Goal: Answer question/provide support: Answer question/provide support

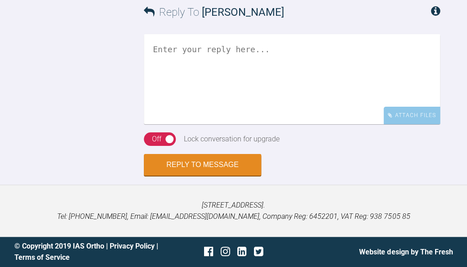
scroll to position [7623, 0]
click at [279, 124] on textarea at bounding box center [292, 79] width 296 height 90
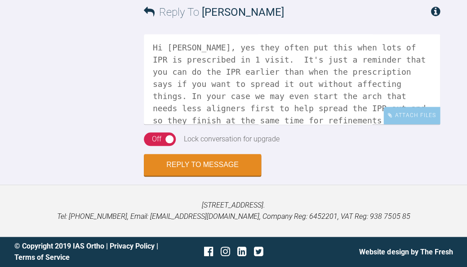
scroll to position [7783, 0]
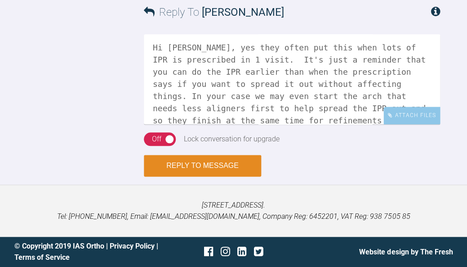
type textarea "Hi Zoe, yes they often put this when lots of IPR is prescribed in 1 visit. It's…"
click at [220, 176] on button "Reply to Message" at bounding box center [202, 166] width 117 height 22
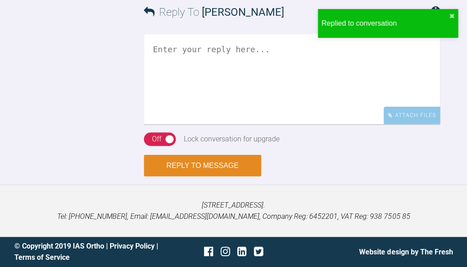
scroll to position [7952, 0]
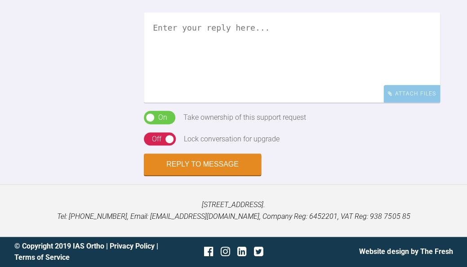
scroll to position [577, 0]
click at [367, 102] on textarea at bounding box center [292, 58] width 296 height 90
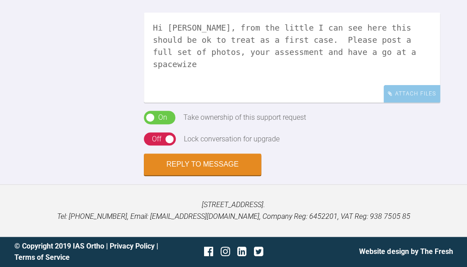
scroll to position [694, 0]
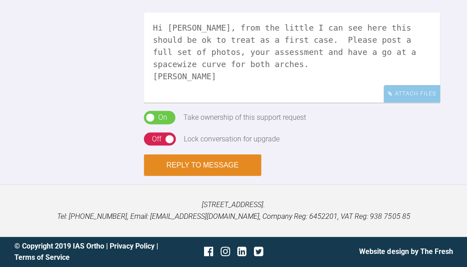
type textarea "Hi Rahmath, from the little I can see here this should be ok to treat as a firs…"
click at [218, 176] on button "Reply to Message" at bounding box center [202, 165] width 117 height 22
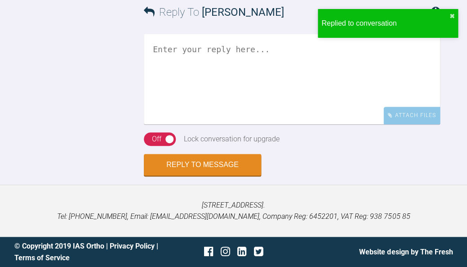
scroll to position [979, 0]
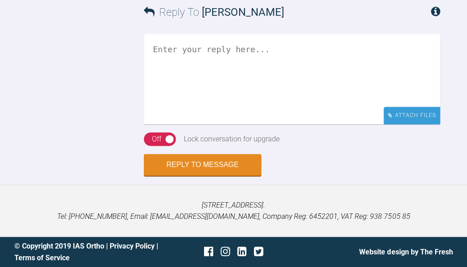
click at [408, 124] on div "Attach Files" at bounding box center [411, 116] width 57 height 18
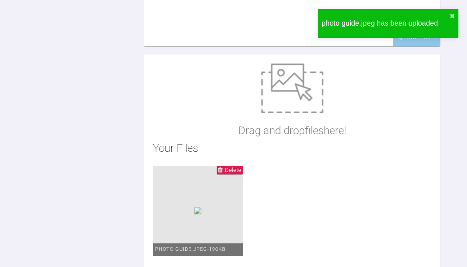
scroll to position [928, 0]
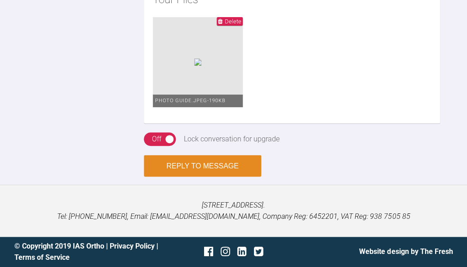
scroll to position [1225, 0]
type textarea "These are the pics we need. :-)"
click at [227, 176] on button "Reply to Message" at bounding box center [202, 166] width 117 height 22
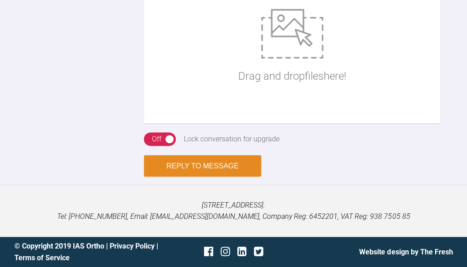
scroll to position [1231, 0]
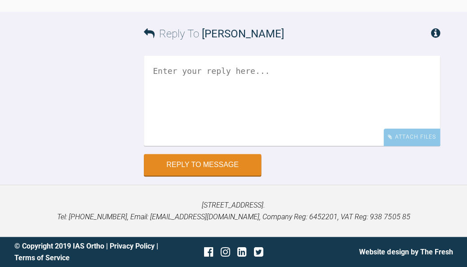
scroll to position [1213, 0]
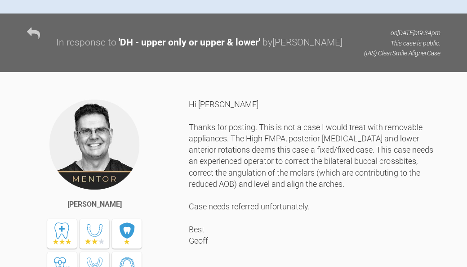
scroll to position [643, 0]
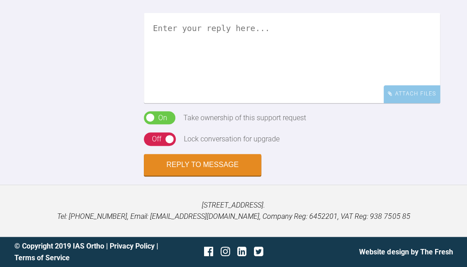
scroll to position [1698, 0]
click at [366, 103] on textarea at bounding box center [292, 58] width 296 height 90
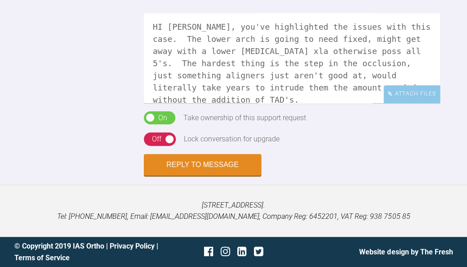
scroll to position [13, 0]
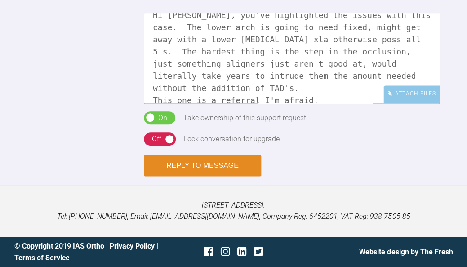
type textarea "HI Anthony, you've highlighted the issues with this case. The lower arch is goi…"
click at [218, 176] on button "Reply to Message" at bounding box center [202, 166] width 117 height 22
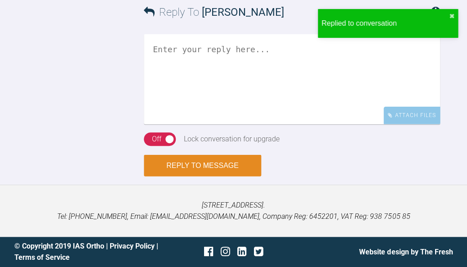
scroll to position [2038, 0]
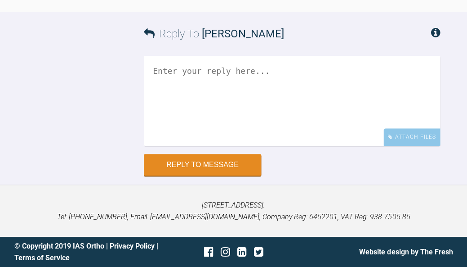
scroll to position [8653, 0]
click at [313, 146] on textarea at bounding box center [292, 101] width 296 height 90
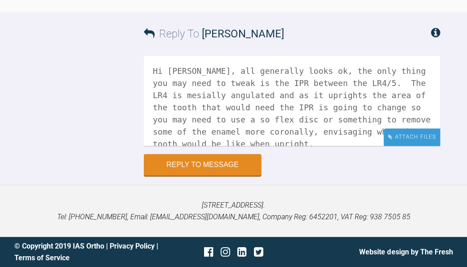
scroll to position [8747, 0]
click at [411, 135] on div "Attach Files" at bounding box center [411, 137] width 57 height 18
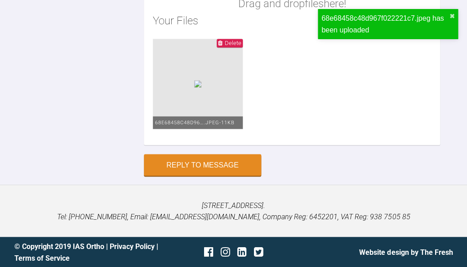
scroll to position [8824, 0]
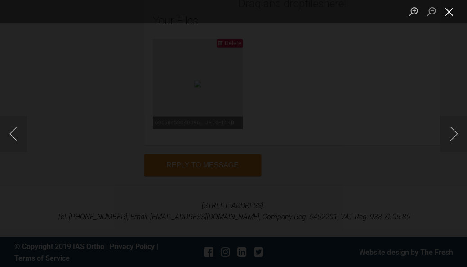
click at [449, 11] on button "Close lightbox" at bounding box center [449, 12] width 18 height 16
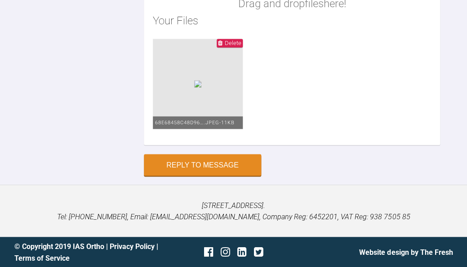
scroll to position [8556, 0]
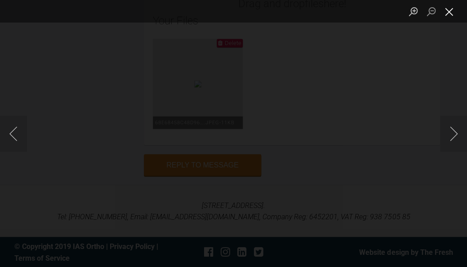
click at [451, 14] on button "Close lightbox" at bounding box center [449, 12] width 18 height 16
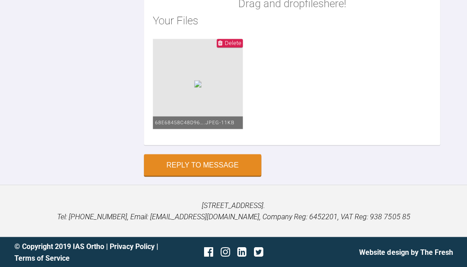
scroll to position [8743, 0]
type textarea "Hi Catie, all generally looks ok, the only thing you may need to tweak is the I…"
click at [222, 166] on button "Reply to Message" at bounding box center [202, 166] width 117 height 22
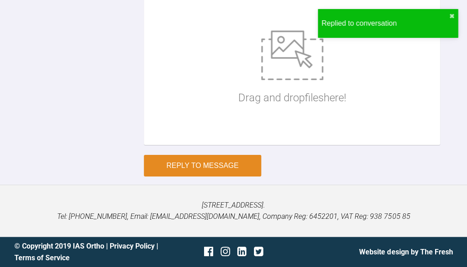
scroll to position [8926, 0]
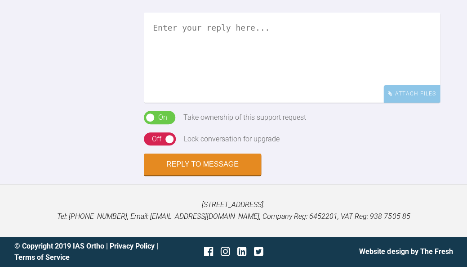
scroll to position [746, 0]
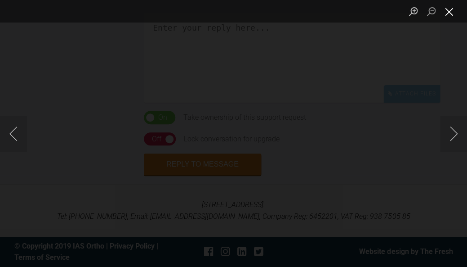
click at [450, 13] on button "Close lightbox" at bounding box center [449, 12] width 18 height 16
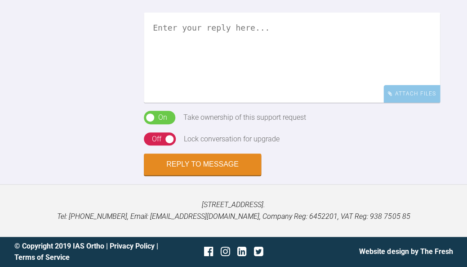
scroll to position [917, 0]
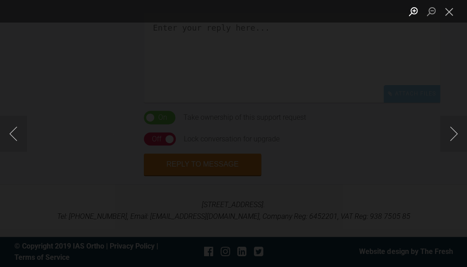
click at [412, 12] on button "Zoom in" at bounding box center [413, 12] width 18 height 16
click at [452, 15] on button "Close lightbox" at bounding box center [449, 12] width 18 height 16
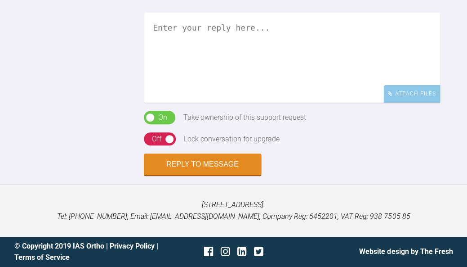
scroll to position [666, 0]
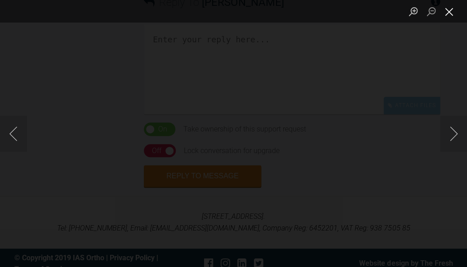
click at [448, 14] on button "Close lightbox" at bounding box center [449, 12] width 18 height 16
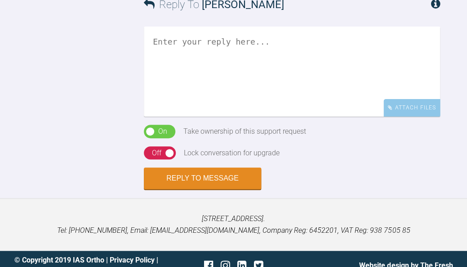
scroll to position [664, 0]
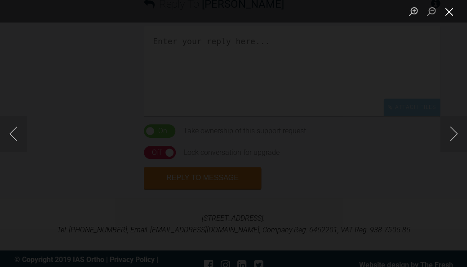
click at [451, 13] on button "Close lightbox" at bounding box center [449, 12] width 18 height 16
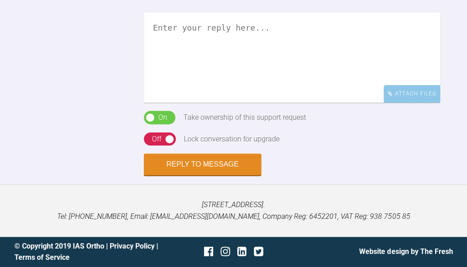
scroll to position [1123, 0]
click at [295, 102] on textarea at bounding box center [292, 58] width 296 height 90
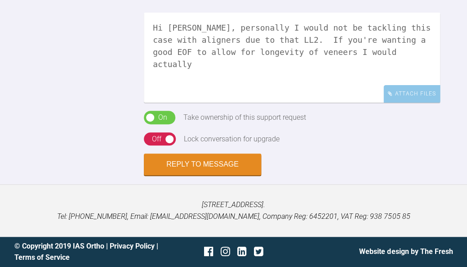
scroll to position [974, 0]
click at [254, 102] on textarea "Hi Catie, personally I would not be tackling this case with aligners due to tha…" at bounding box center [292, 58] width 296 height 90
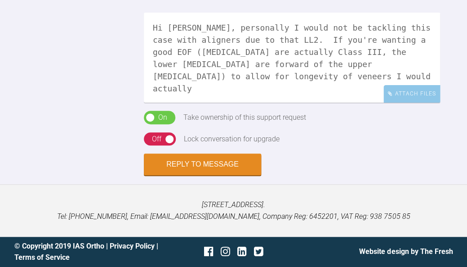
scroll to position [828, 0]
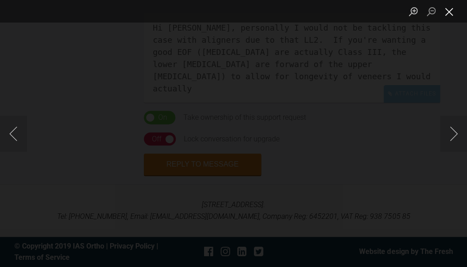
click at [450, 14] on button "Close lightbox" at bounding box center [449, 12] width 18 height 16
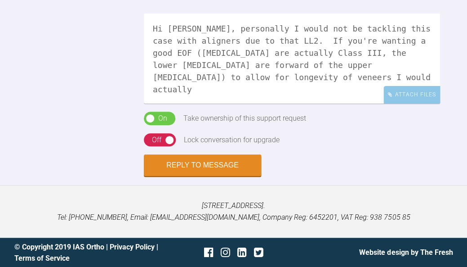
scroll to position [676, 0]
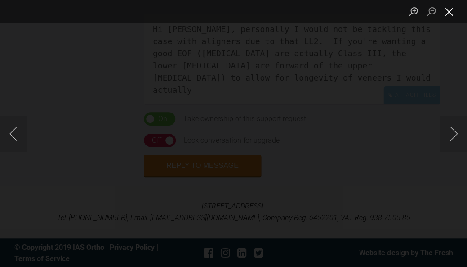
click at [449, 15] on button "Close lightbox" at bounding box center [449, 12] width 18 height 16
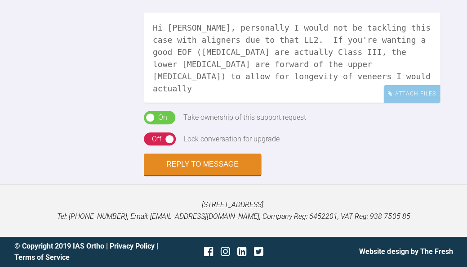
scroll to position [1212, 0]
click at [256, 102] on textarea "Hi Catie, personally I would not be tackling this case with aligners due to tha…" at bounding box center [292, 58] width 296 height 90
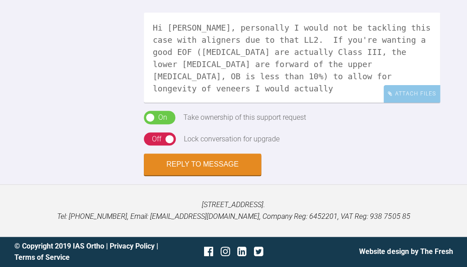
click at [249, 102] on textarea "Hi Catie, personally I would not be tackling this case with aligners due to tha…" at bounding box center [292, 58] width 296 height 90
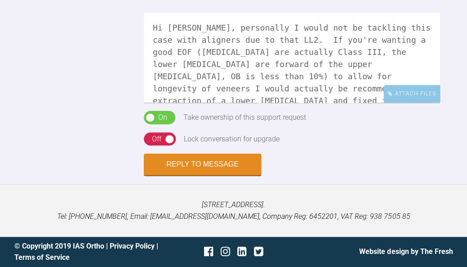
scroll to position [912, 0]
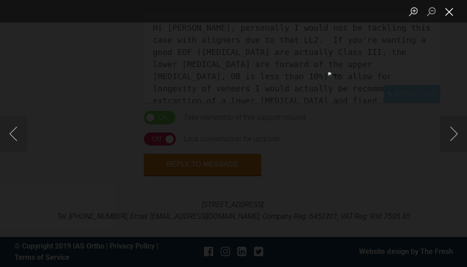
click at [450, 13] on button "Close lightbox" at bounding box center [449, 12] width 18 height 16
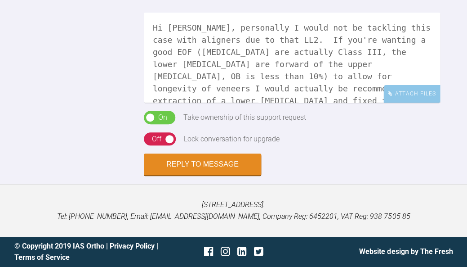
scroll to position [734, 0]
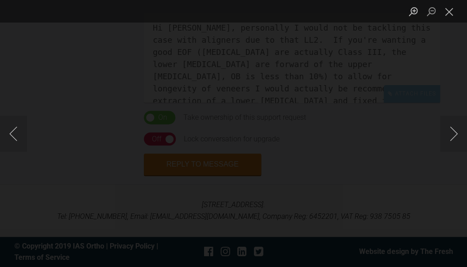
click at [450, 11] on button "Close lightbox" at bounding box center [449, 12] width 18 height 16
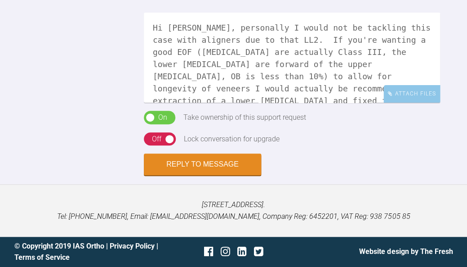
click at [450, 11] on button "Close lightbox" at bounding box center [449, 12] width 18 height 16
click at [392, 76] on textarea "Hi Catie, personally I would not be tackling this case with aligners due to tha…" at bounding box center [292, 58] width 296 height 90
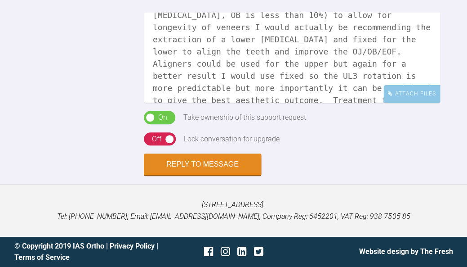
scroll to position [73, 0]
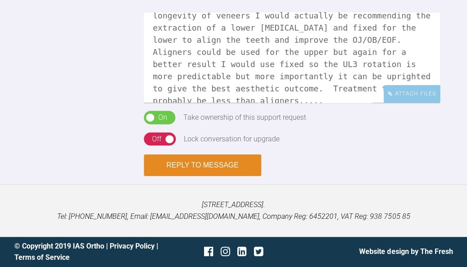
type textarea "Hi Catie, personally I would not be tackling this case with aligners due to tha…"
click at [155, 167] on button "Reply to Message" at bounding box center [202, 165] width 117 height 22
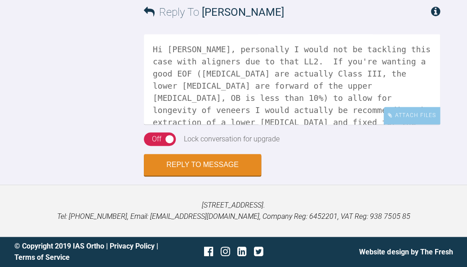
scroll to position [1093, 0]
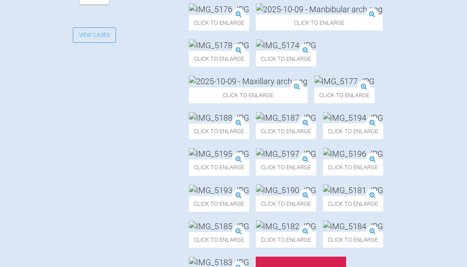
scroll to position [419, 0]
click at [307, 86] on img at bounding box center [248, 80] width 119 height 11
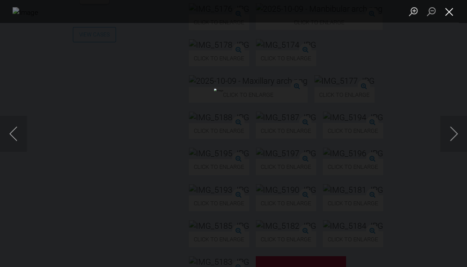
click at [451, 11] on button "Close lightbox" at bounding box center [449, 12] width 18 height 16
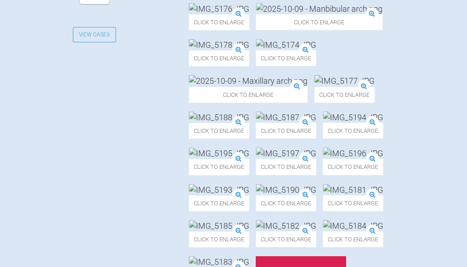
click at [272, 14] on img at bounding box center [319, 8] width 127 height 11
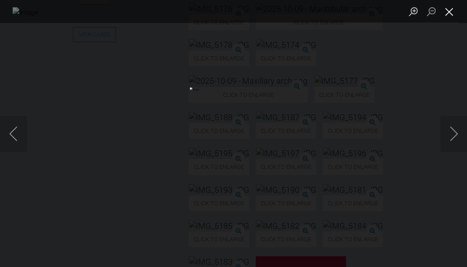
click at [444, 12] on button "Close lightbox" at bounding box center [449, 12] width 18 height 16
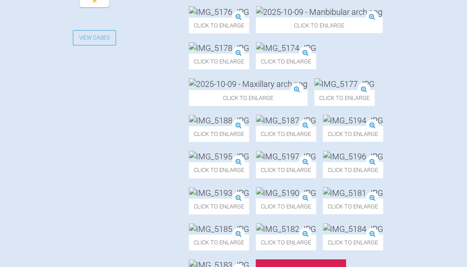
scroll to position [415, 0]
click at [249, 18] on img at bounding box center [219, 12] width 60 height 11
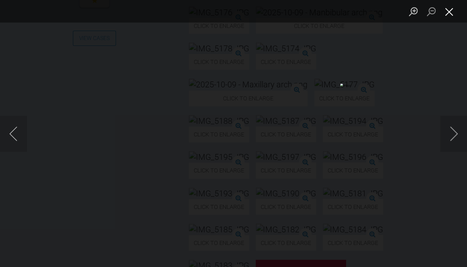
click at [450, 13] on button "Close lightbox" at bounding box center [449, 12] width 18 height 16
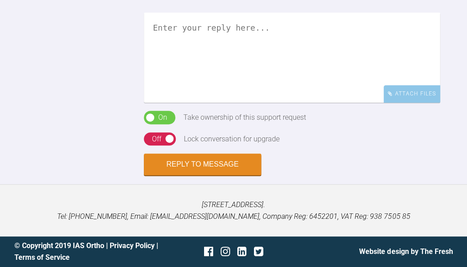
scroll to position [1590, 0]
click at [345, 102] on textarea at bounding box center [292, 58] width 296 height 90
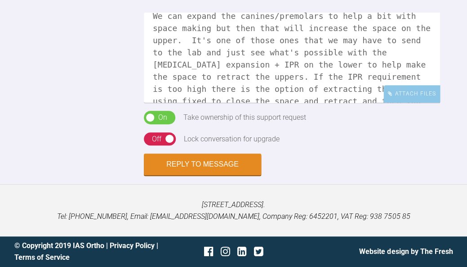
scroll to position [108, 0]
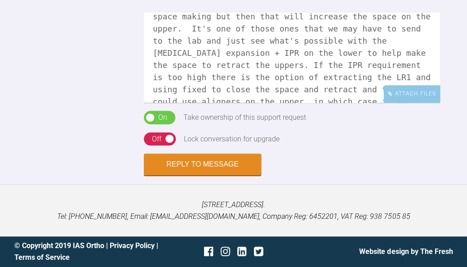
click at [428, 62] on textarea "Hi Chaitanya, it should be poss to do something here, it's just working out wha…" at bounding box center [292, 58] width 296 height 90
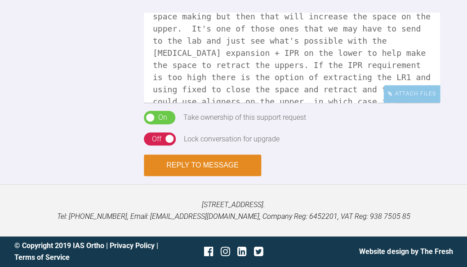
type textarea "Hi Chaitanya, it should be poss to do something here, it's just working out wha…"
click at [218, 161] on button "Reply to Message" at bounding box center [202, 165] width 117 height 22
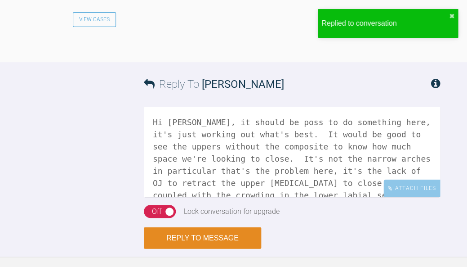
scroll to position [1807, 0]
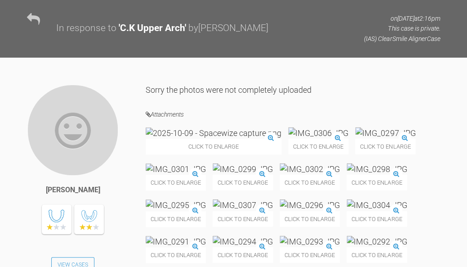
scroll to position [548, 0]
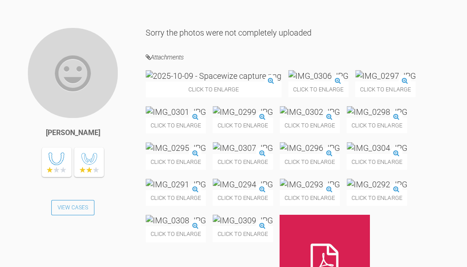
click at [206, 117] on img at bounding box center [176, 111] width 60 height 11
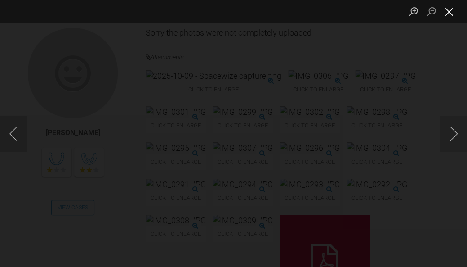
click at [451, 13] on button "Close lightbox" at bounding box center [449, 12] width 18 height 16
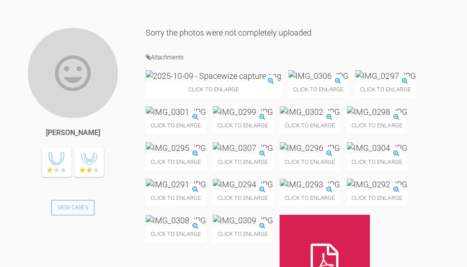
click at [194, 81] on img at bounding box center [214, 75] width 136 height 11
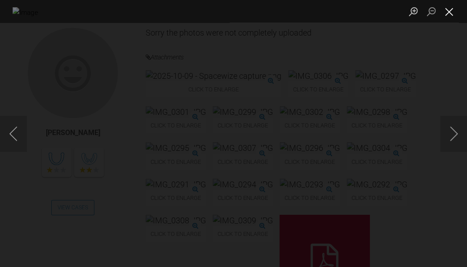
click at [450, 12] on button "Close lightbox" at bounding box center [449, 12] width 18 height 16
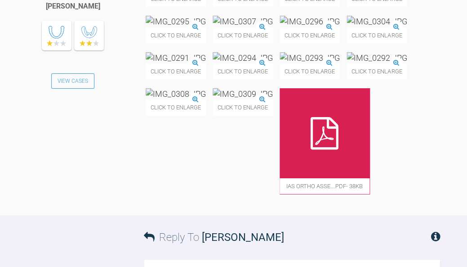
scroll to position [676, 0]
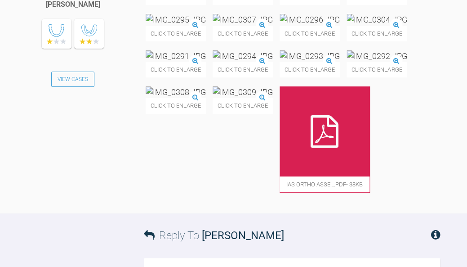
click at [347, 25] on img at bounding box center [377, 19] width 60 height 11
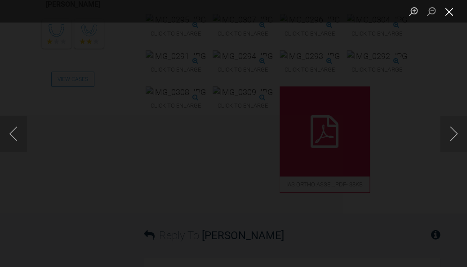
click at [450, 14] on button "Close lightbox" at bounding box center [449, 12] width 18 height 16
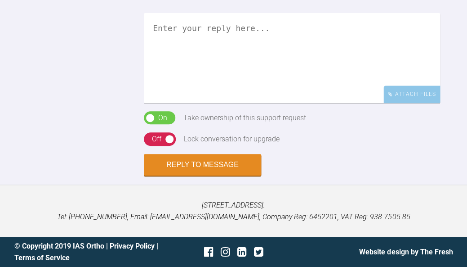
scroll to position [1008, 0]
click at [313, 103] on textarea at bounding box center [292, 58] width 296 height 90
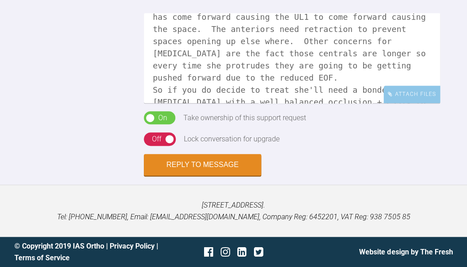
scroll to position [35, 0]
click at [190, 103] on textarea "Hi Priyanthan, you are completely right, not possible to treat the upper withou…" at bounding box center [292, 58] width 296 height 90
click at [354, 103] on textarea "Hi Priyanthan, you are completely right, not possible to treat the upper withou…" at bounding box center [292, 58] width 296 height 90
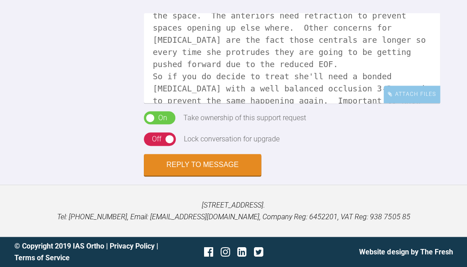
scroll to position [1115, 0]
click at [286, 103] on textarea "Hi Priyanthan, you are completely right, not possible to treat the upper withou…" at bounding box center [292, 58] width 296 height 90
click at [360, 103] on textarea "Hi Priyanthan, you are completely right, not possible to treat the upper withou…" at bounding box center [292, 58] width 296 height 90
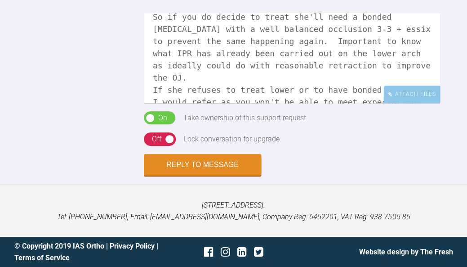
scroll to position [120, 0]
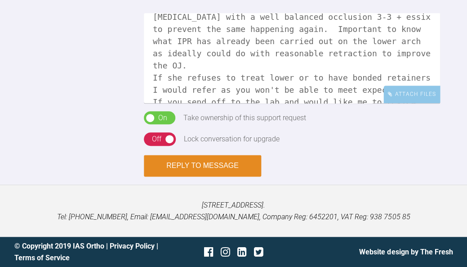
type textarea "Hi Priyanthan, you are completely right, not possible to treat the upper withou…"
click at [218, 176] on button "Reply to Message" at bounding box center [202, 166] width 117 height 22
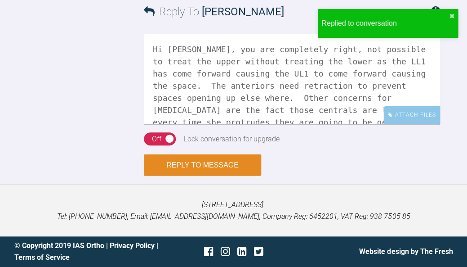
scroll to position [1332, 0]
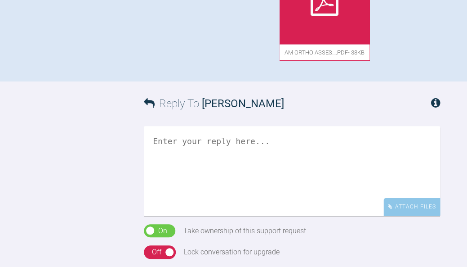
scroll to position [559, 0]
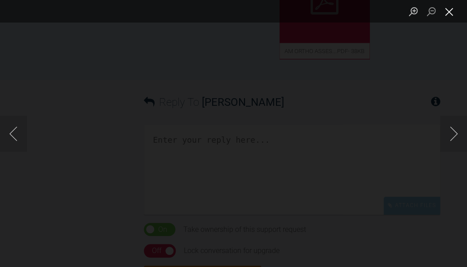
click at [455, 16] on button "Close lightbox" at bounding box center [449, 12] width 18 height 16
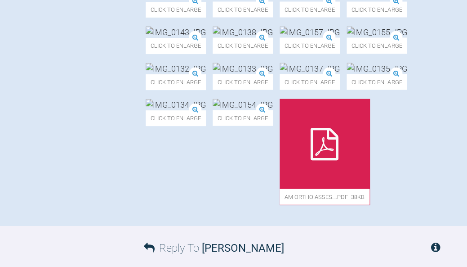
scroll to position [412, 0]
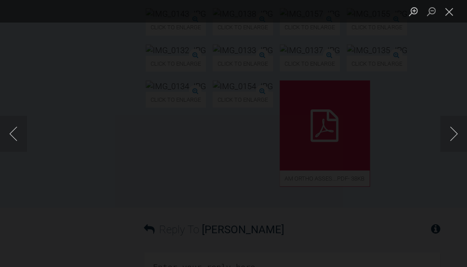
scroll to position [432, 0]
click at [446, 11] on button "Close lightbox" at bounding box center [449, 12] width 18 height 16
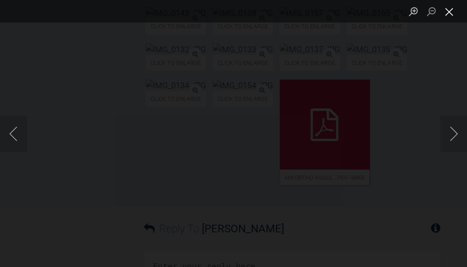
click at [452, 10] on button "Close lightbox" at bounding box center [449, 12] width 18 height 16
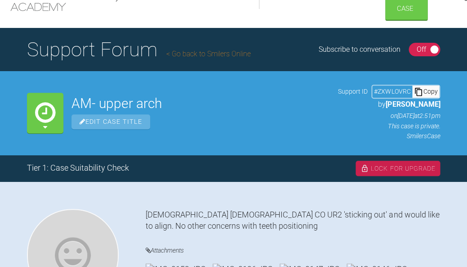
scroll to position [31, 0]
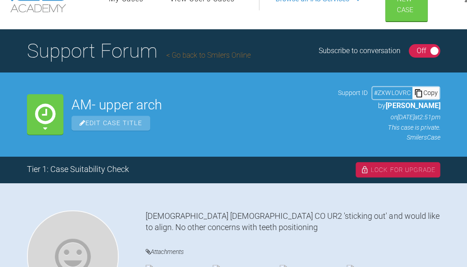
click at [233, 55] on link "Go back to Smilers Online" at bounding box center [208, 55] width 85 height 9
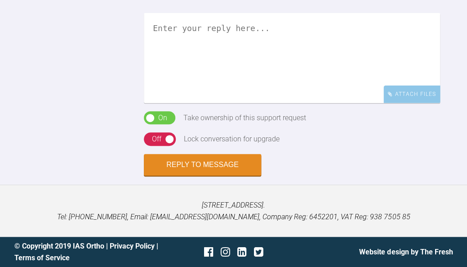
scroll to position [748, 0]
click at [352, 103] on textarea at bounding box center [292, 58] width 296 height 90
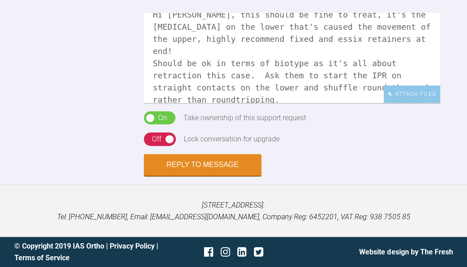
scroll to position [786, 0]
type textarea "Hi [PERSON_NAME], this should be fine to treat, it's the [MEDICAL_DATA] on the …"
click at [152, 145] on div "Off" at bounding box center [156, 139] width 9 height 12
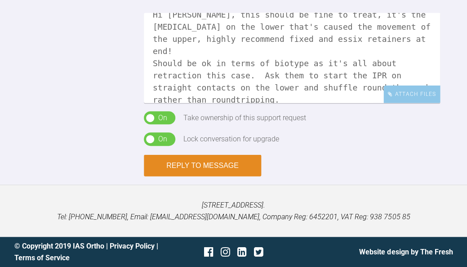
click at [224, 176] on button "Reply to Message" at bounding box center [202, 166] width 117 height 22
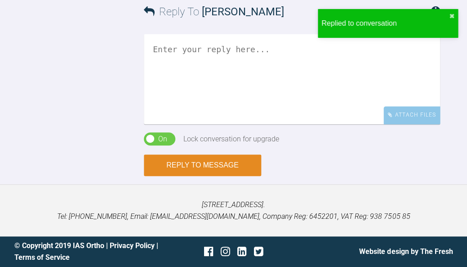
scroll to position [1007, 0]
